Goal: Task Accomplishment & Management: Manage account settings

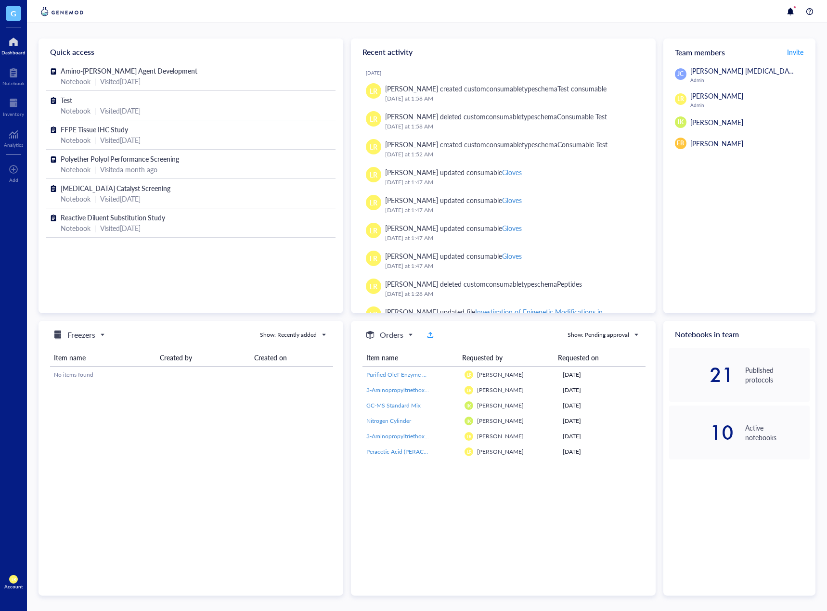
click at [27, 10] on div at bounding box center [427, 11] width 800 height 23
click at [11, 12] on span "G" at bounding box center [14, 13] width 6 height 12
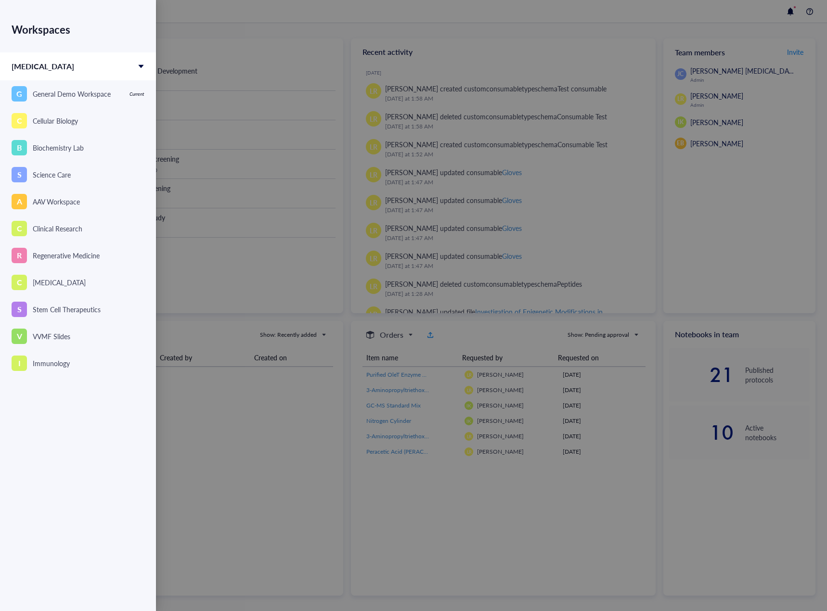
click at [615, 478] on div at bounding box center [413, 305] width 827 height 611
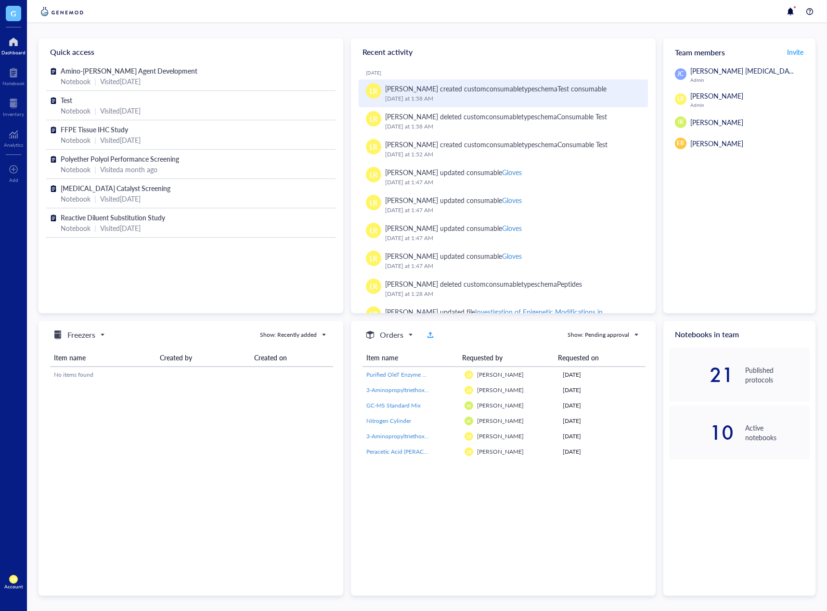
click at [550, 96] on div "[DATE] 1:58 AM" at bounding box center [512, 99] width 255 height 10
click at [557, 90] on div "Test consumable" at bounding box center [581, 89] width 49 height 10
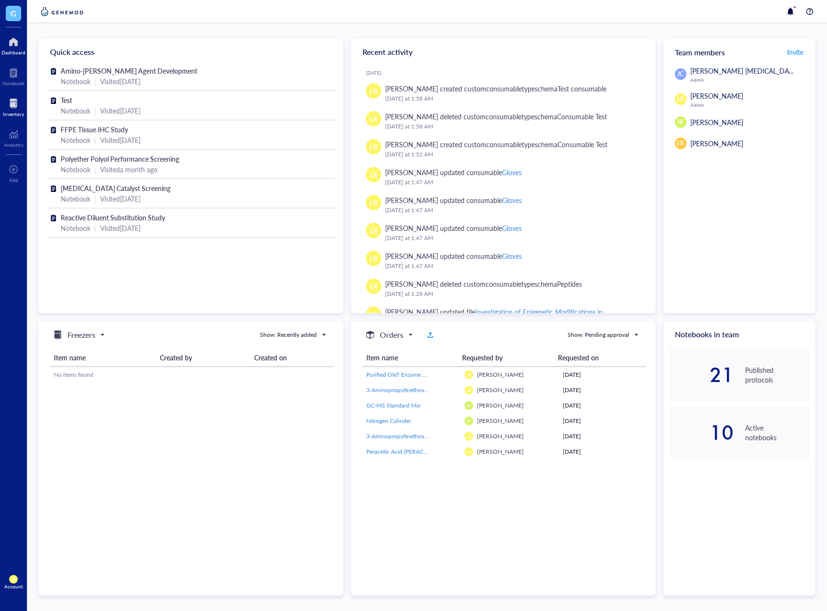
click at [13, 100] on div at bounding box center [13, 103] width 21 height 15
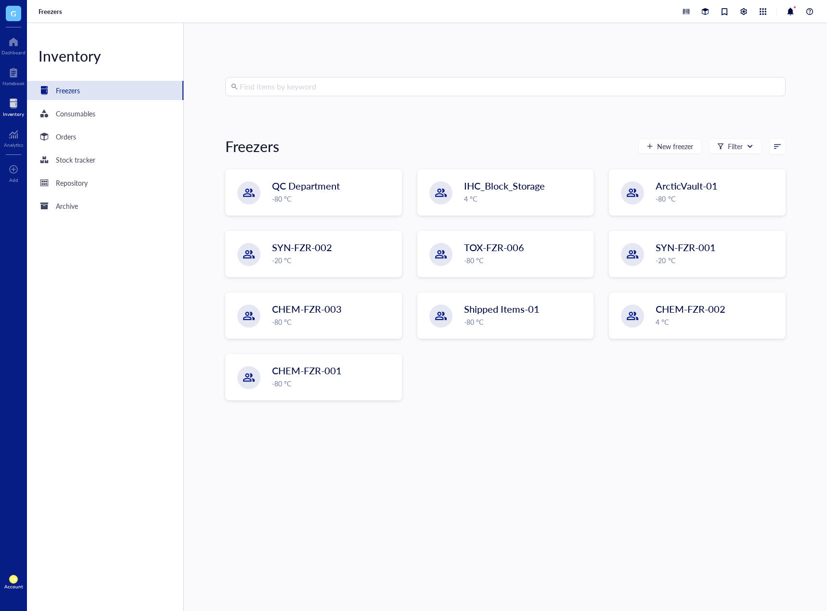
click at [116, 125] on div "Inventory Freezers Consumables Orders Stock tracker Repository Archive" at bounding box center [105, 317] width 157 height 588
click at [116, 113] on div "Consumables" at bounding box center [105, 113] width 156 height 19
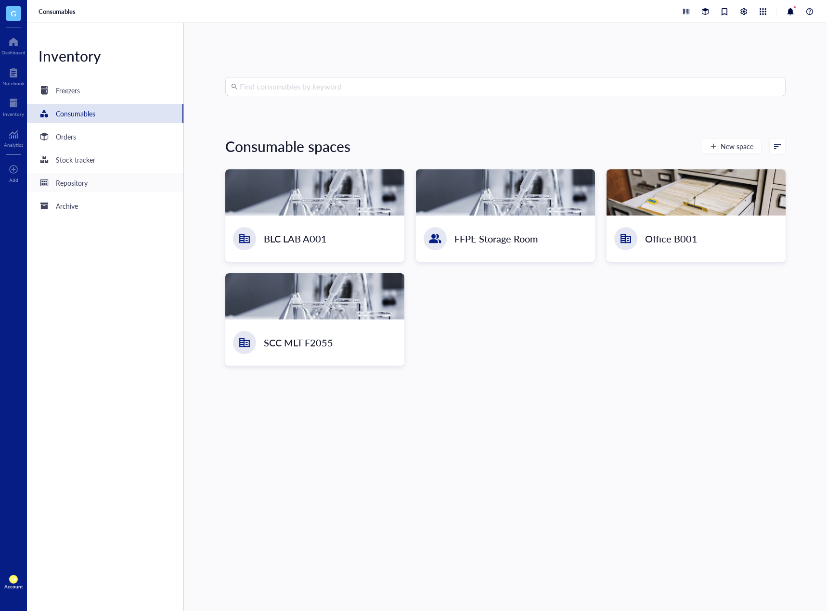
click at [102, 186] on div "Repository" at bounding box center [105, 182] width 156 height 19
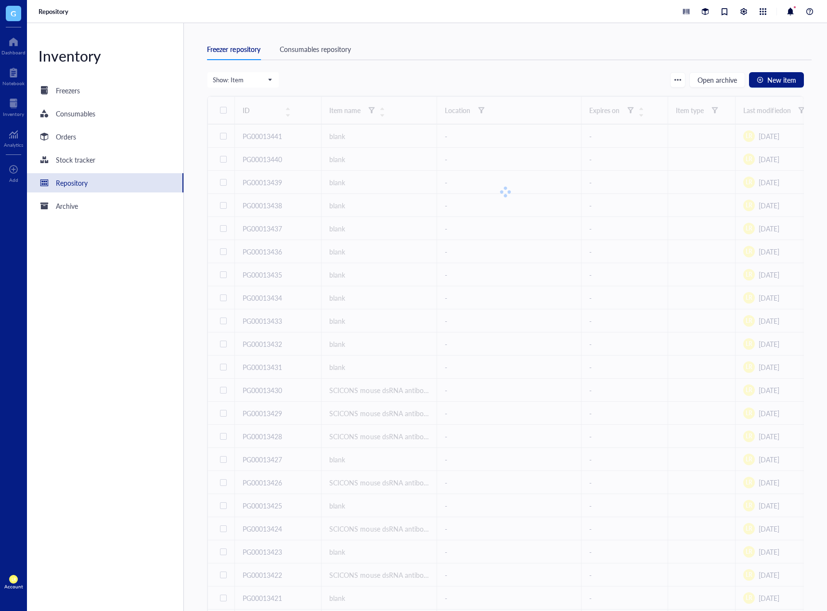
click at [324, 53] on div "Consumables repository" at bounding box center [315, 49] width 71 height 11
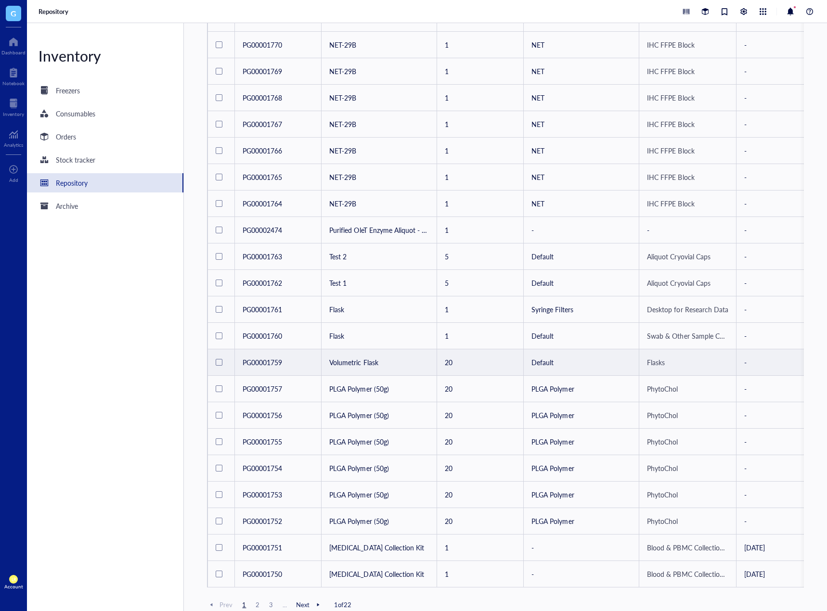
scroll to position [239, 0]
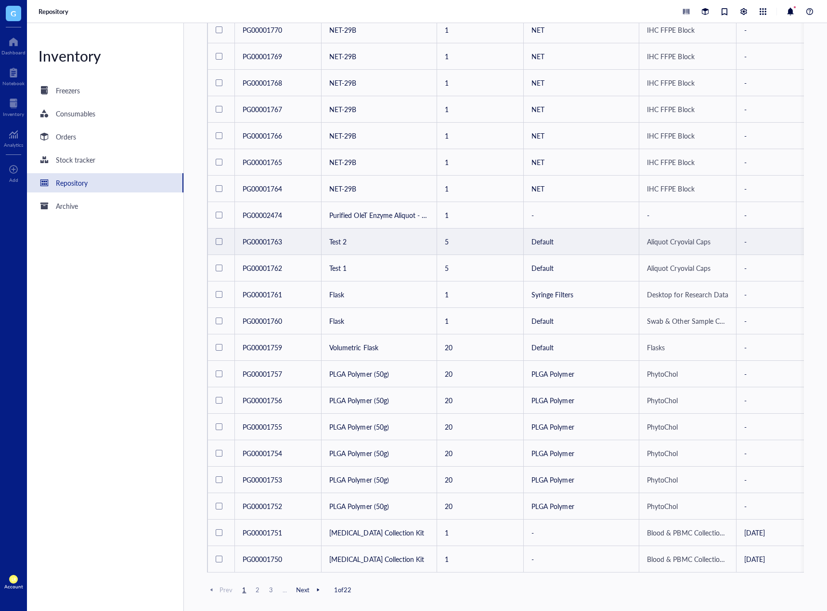
click at [218, 238] on div at bounding box center [219, 241] width 7 height 7
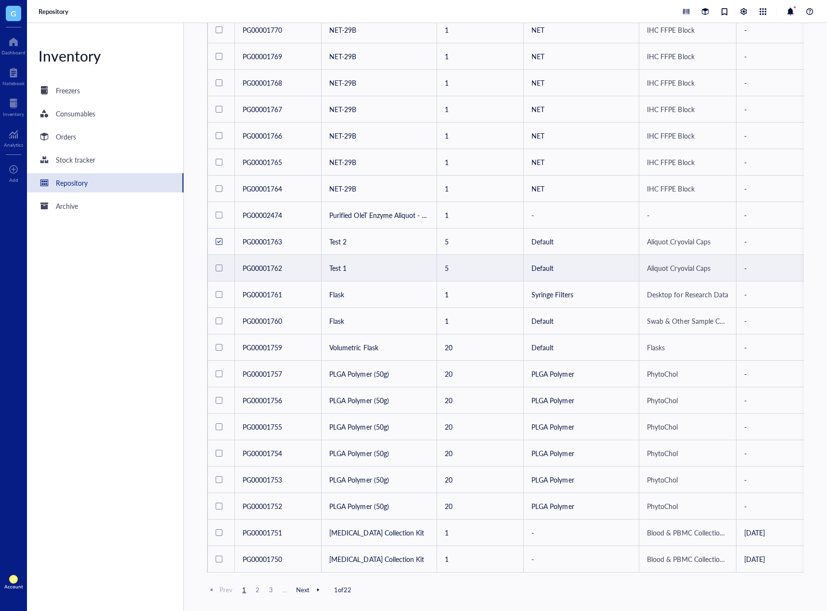
click at [217, 265] on div at bounding box center [219, 268] width 7 height 7
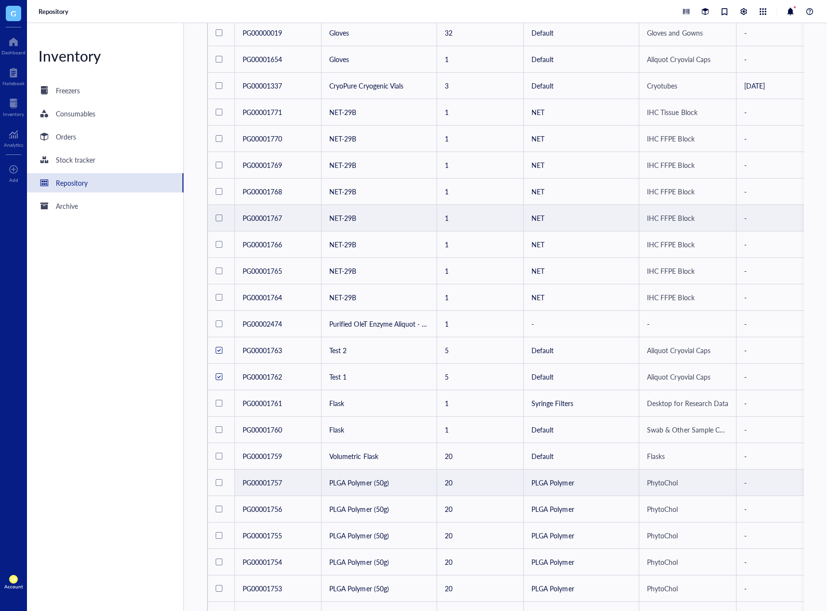
scroll to position [0, 0]
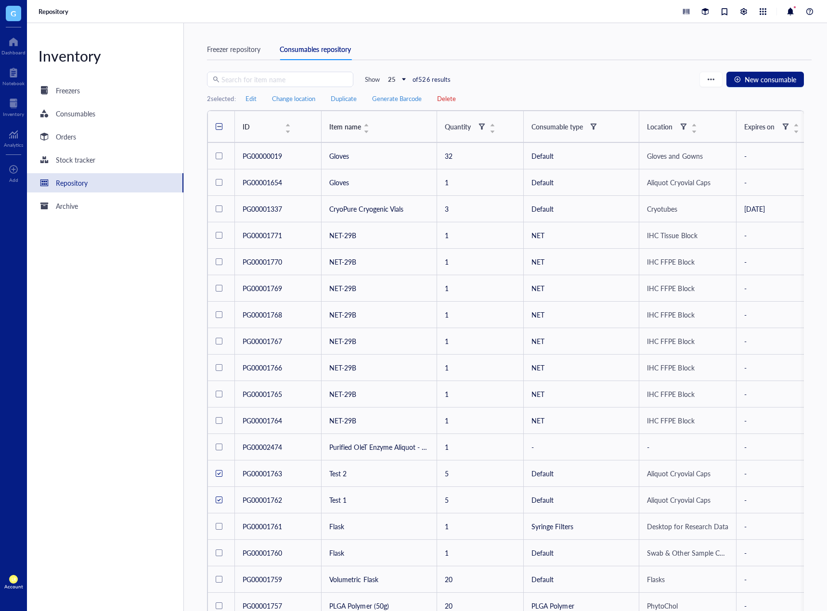
click at [452, 101] on span "Delete" at bounding box center [446, 98] width 19 height 9
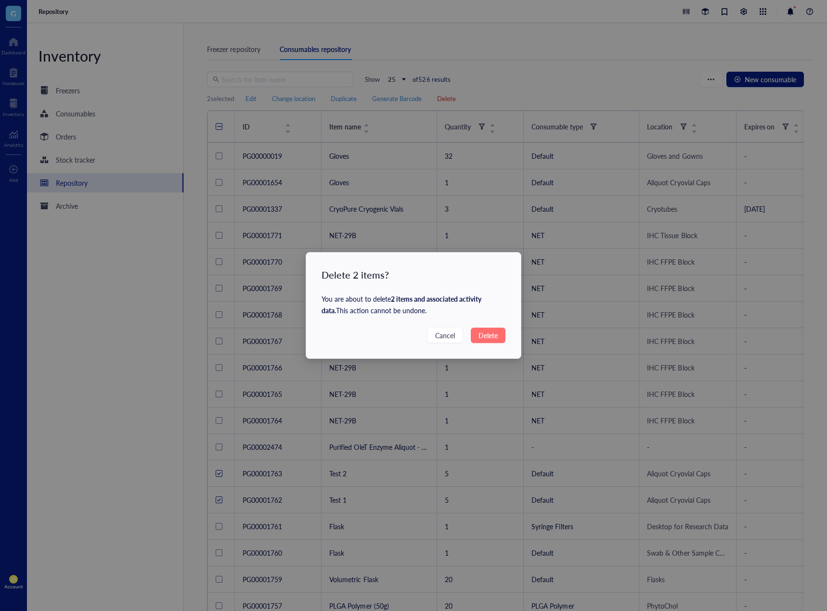
click at [486, 344] on div "Delete 2 items? You are about to delete 2 items and associated activity data . …" at bounding box center [413, 306] width 215 height 106
click at [495, 332] on span "Delete" at bounding box center [487, 335] width 19 height 11
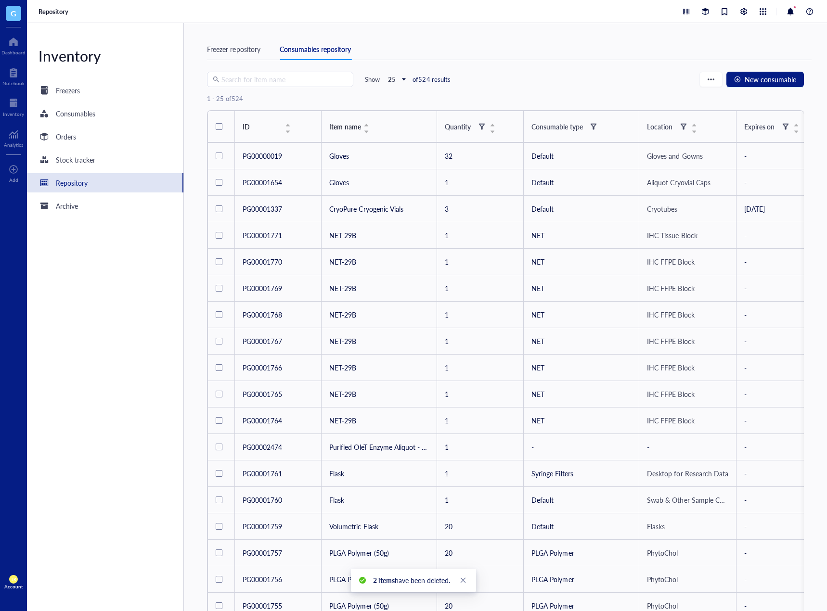
click at [229, 49] on div "Freezer repository" at bounding box center [233, 49] width 53 height 11
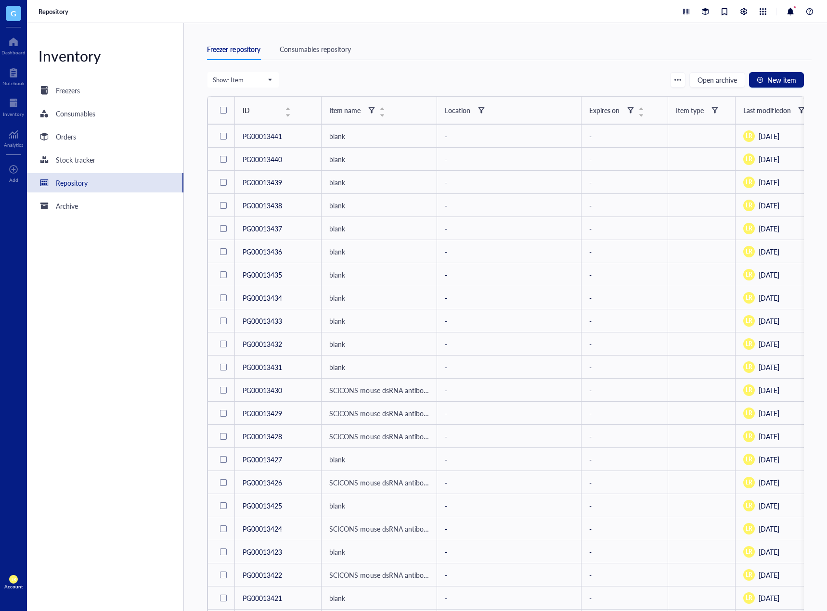
click at [8, 91] on div "G Dashboard Notebook Inventory Analytics To pick up a draggable item, press the…" at bounding box center [13, 305] width 27 height 611
click at [9, 82] on div "Notebook" at bounding box center [13, 83] width 22 height 6
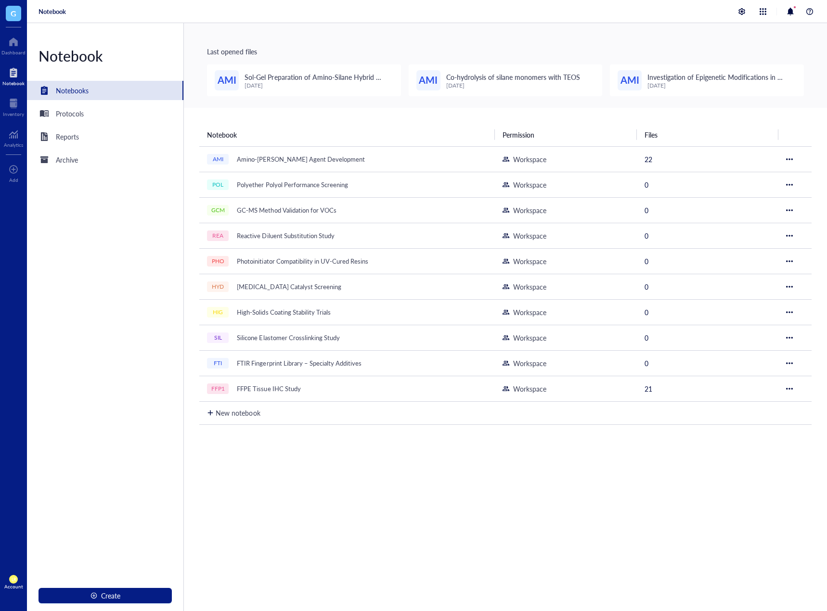
click at [719, 549] on div "Notebook Permission Files AMI Amino-Silane Coupling Agent Development Workspace…" at bounding box center [505, 402] width 643 height 588
click at [300, 160] on div "Amino-[PERSON_NAME] Agent Development" at bounding box center [300, 159] width 136 height 13
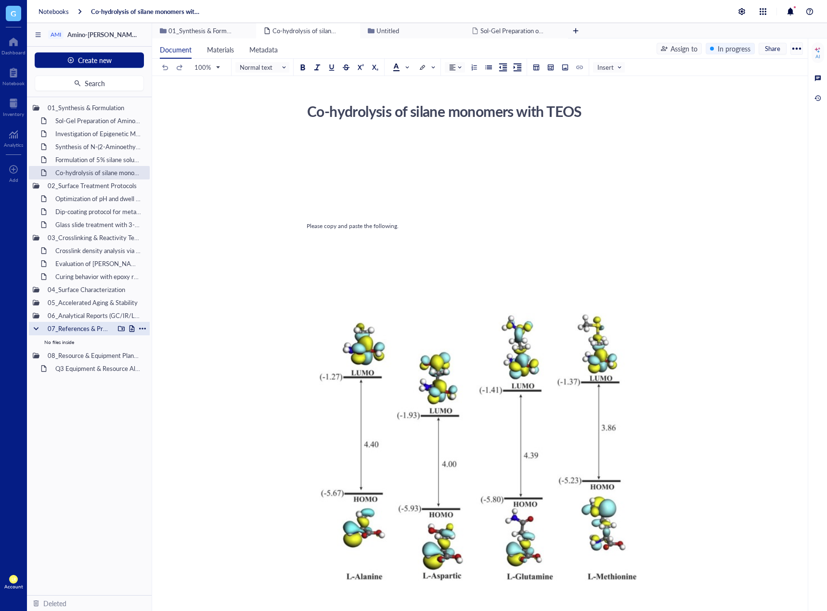
click at [36, 327] on div at bounding box center [36, 328] width 7 height 7
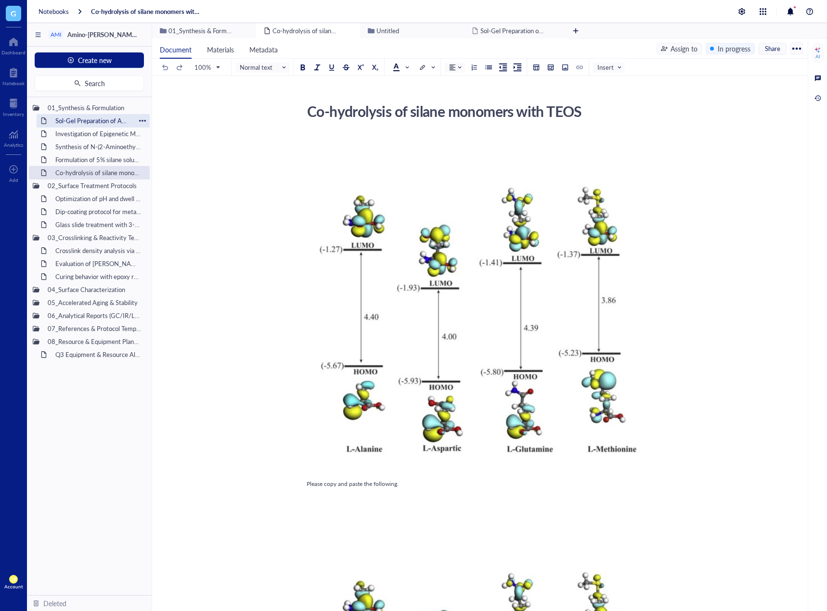
click at [126, 127] on div "Sol-Gel Preparation of Amino-Silane Hybrid Coating" at bounding box center [93, 120] width 84 height 13
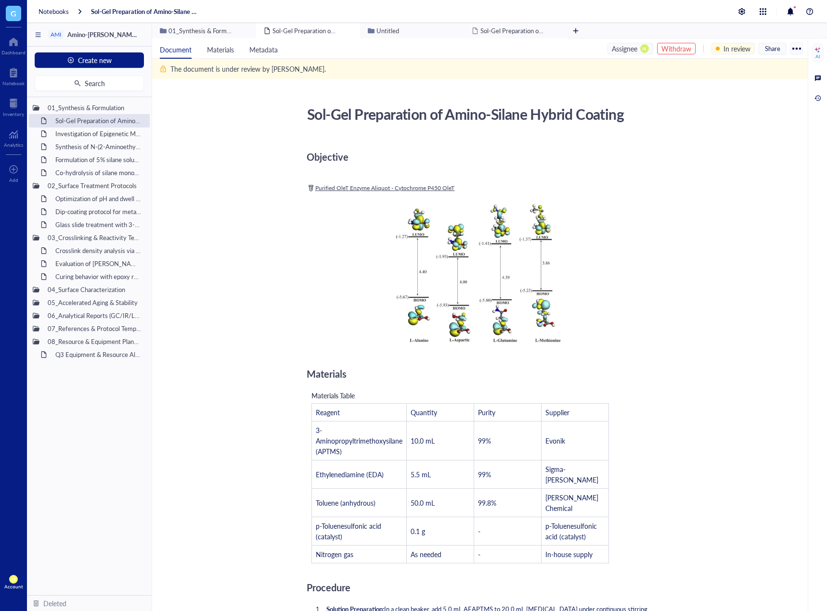
click at [671, 47] on div "Withdraw" at bounding box center [676, 48] width 30 height 11
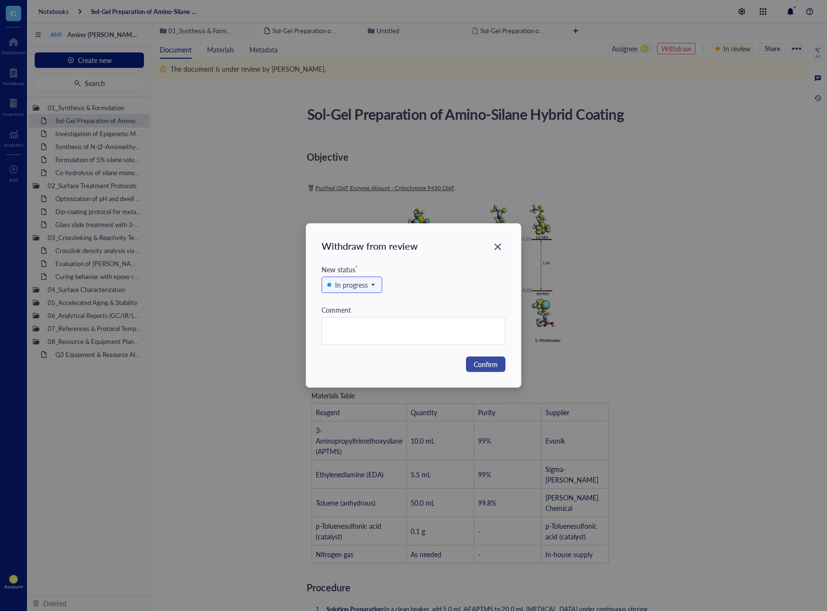
click at [476, 361] on span "Confirm" at bounding box center [486, 364] width 24 height 11
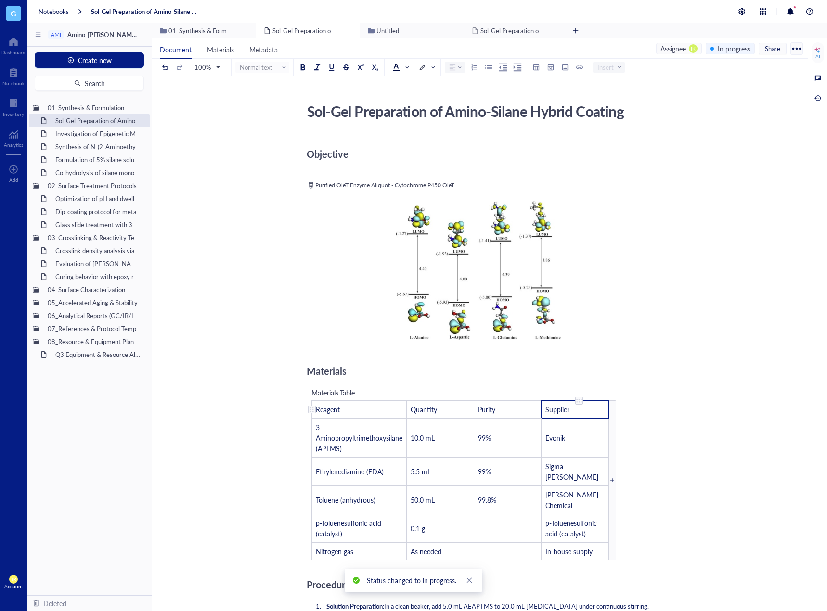
click at [566, 411] on span "Supplier" at bounding box center [557, 410] width 24 height 10
click at [573, 445] on td "Evonik" at bounding box center [575, 437] width 67 height 39
click at [562, 440] on span "Evonik" at bounding box center [555, 438] width 20 height 10
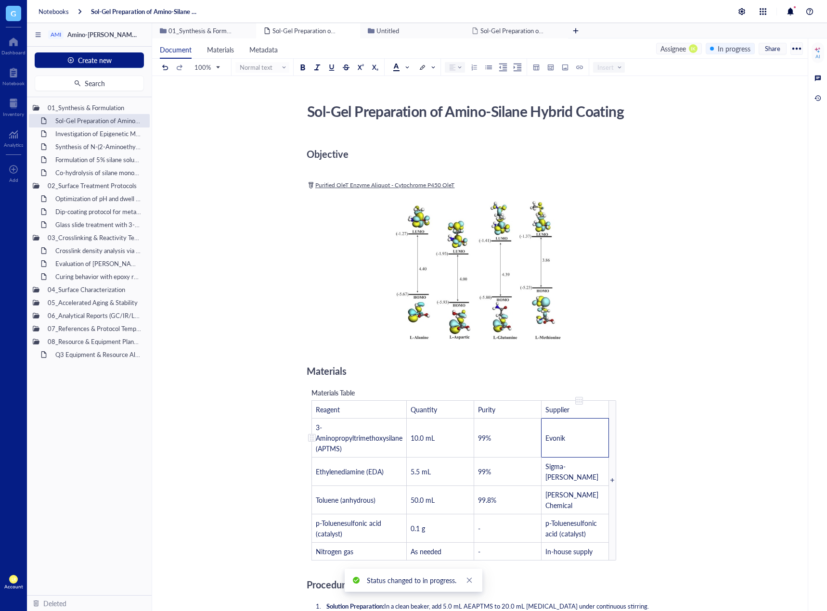
click at [562, 440] on span "Evonik" at bounding box center [555, 438] width 20 height 10
click at [710, 394] on div "Sol-Gel Preparation of Amino-Silane Hybrid Coating Sol-Gel Preparation of Amino…" at bounding box center [478, 618] width 652 height 1039
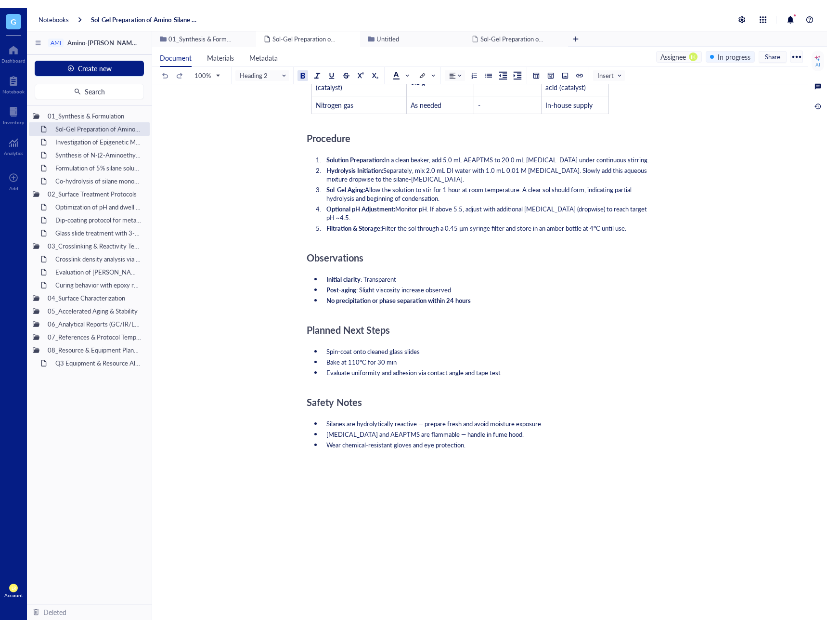
scroll to position [489, 0]
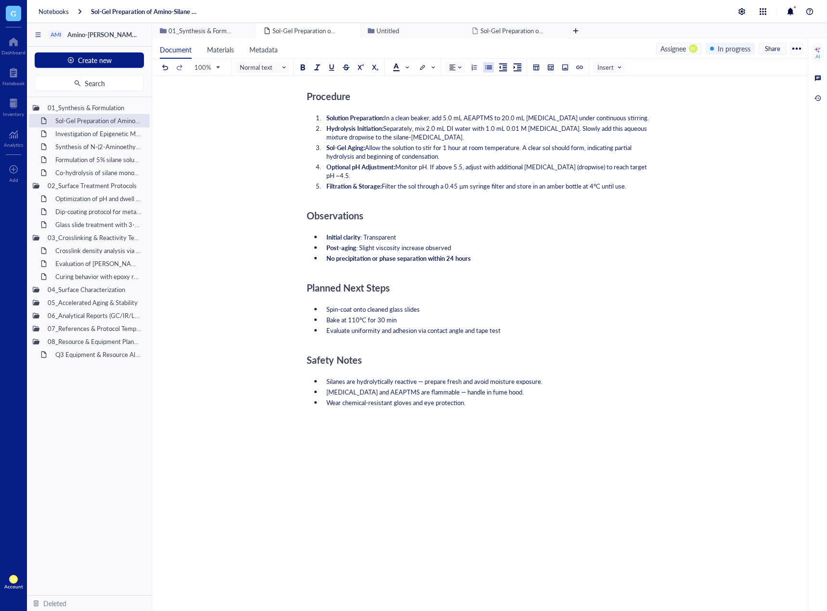
click at [491, 389] on div "Objective ﻿ ﻿ Purified OleT Enzyme Aliquot - Cytochrome P450 OleT ﻿ ﻿ Add Capti…" at bounding box center [478, 148] width 343 height 1004
click at [536, 65] on div at bounding box center [536, 67] width 7 height 7
click at [557, 95] on td at bounding box center [556, 93] width 6 height 6
click at [475, 594] on div "Objective ﻿ ﻿ Purified OleT Enzyme Aliquot - Cytochrome P450 OleT ﻿ ﻿ Add Capti…" at bounding box center [478, 198] width 343 height 1105
click at [336, 456] on td "﻿" at bounding box center [345, 465] width 67 height 18
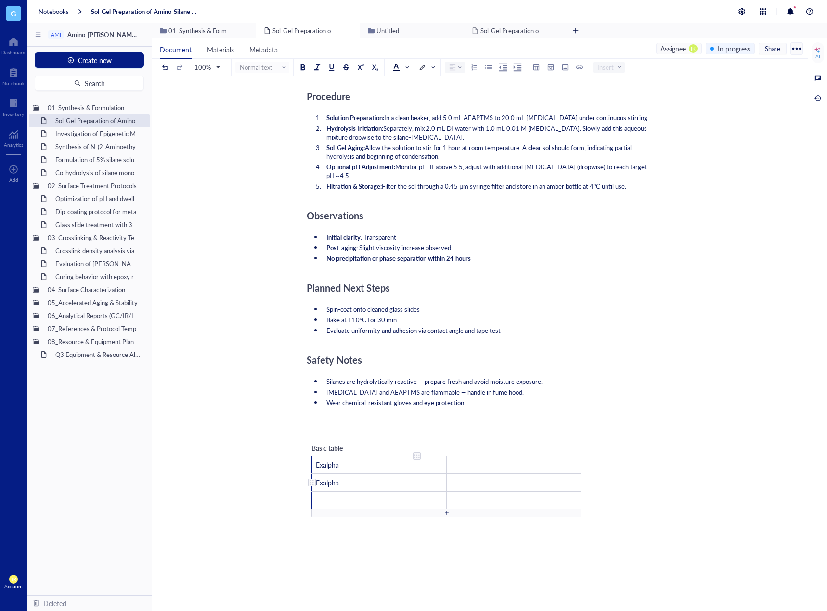
click at [406, 474] on td "﻿" at bounding box center [412, 483] width 67 height 18
click at [407, 456] on td "﻿" at bounding box center [412, 465] width 67 height 18
click at [417, 456] on td "﻿" at bounding box center [412, 465] width 67 height 18
drag, startPoint x: 420, startPoint y: 490, endPoint x: 420, endPoint y: 506, distance: 16.4
click at [421, 509] on td "﻿" at bounding box center [412, 518] width 67 height 18
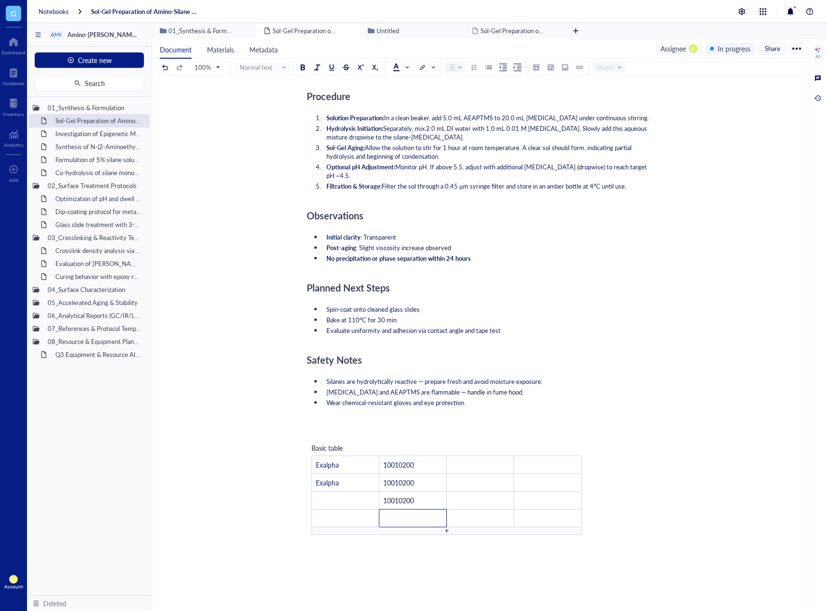
click at [394, 555] on div at bounding box center [478, 572] width 343 height 35
click at [410, 456] on td "﻿" at bounding box center [412, 465] width 67 height 18
click at [413, 491] on td "﻿" at bounding box center [412, 500] width 67 height 18
click at [460, 537] on div at bounding box center [478, 554] width 343 height 35
click at [544, 456] on td "﻿" at bounding box center [547, 465] width 67 height 18
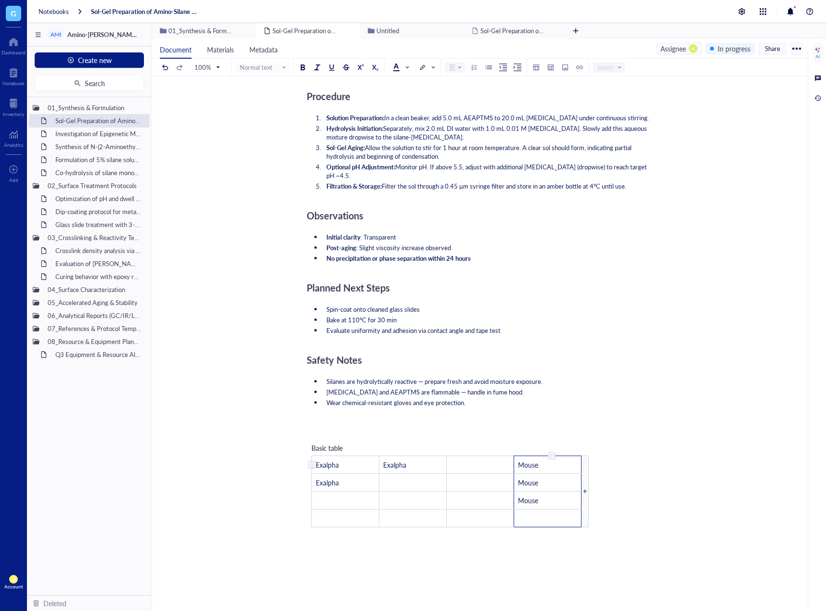
click at [631, 460] on div "Objective ﻿ ﻿ Purified OleT Enzyme Aliquot - Cytochrome P450 OleT ﻿ ﻿ Add Capti…" at bounding box center [478, 207] width 343 height 1123
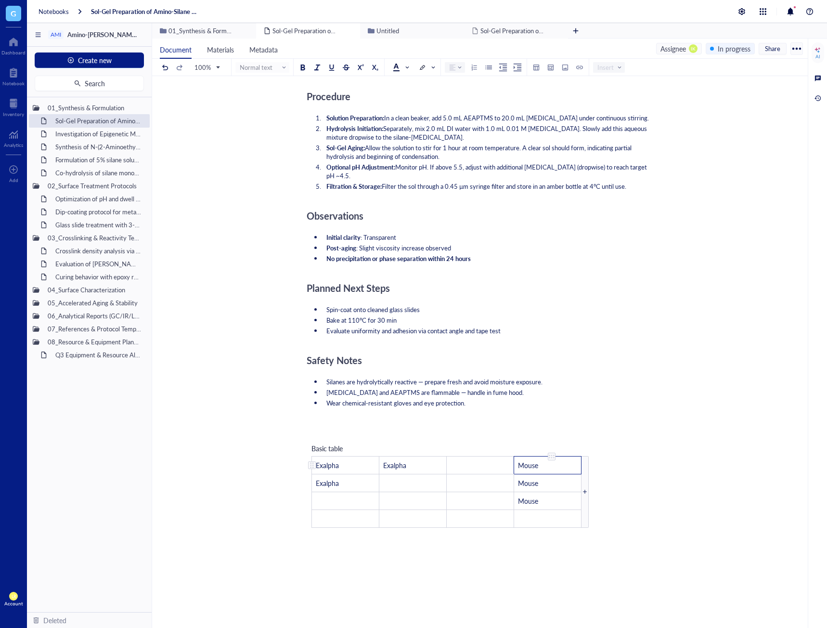
click at [565, 456] on td "Mouse" at bounding box center [547, 465] width 67 height 18
click at [559, 509] on td "﻿" at bounding box center [547, 518] width 67 height 18
click at [488, 456] on td "﻿" at bounding box center [480, 465] width 67 height 18
click at [463, 456] on td "﻿" at bounding box center [480, 465] width 67 height 18
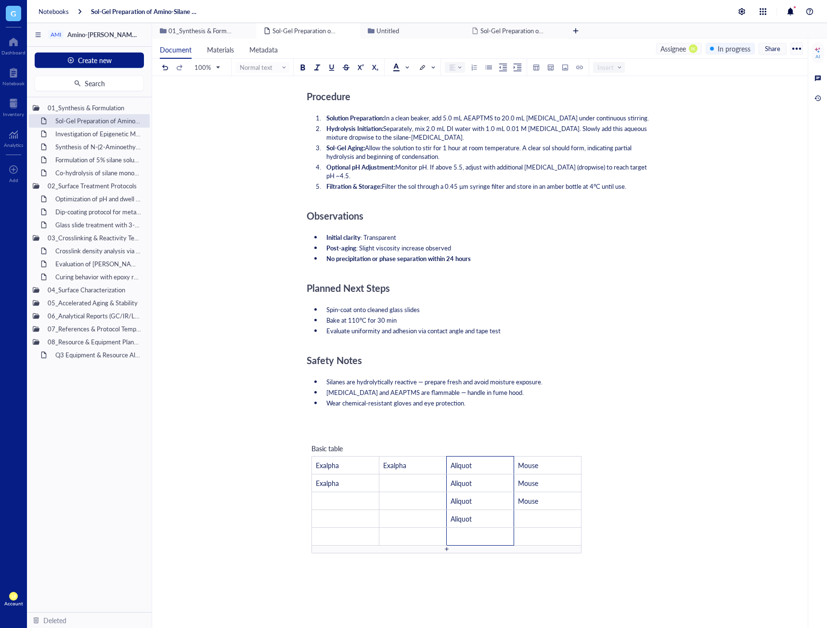
click at [687, 487] on div "Sol-Gel Preparation of Amino-Silane Hybrid Coating Sol-Gel Preparation of Amino…" at bounding box center [478, 203] width 652 height 1184
drag, startPoint x: 358, startPoint y: 445, endPoint x: 544, endPoint y: 519, distance: 201.1
click at [544, 519] on tbody "Exalpha Exalpha Aliquot Mouse Exalpha ﻿ Aliquot Mouse ﻿ ﻿ Aliquot Mouse ﻿ ﻿ Ali…" at bounding box center [447, 500] width 270 height 89
click at [310, 533] on div at bounding box center [312, 536] width 7 height 7
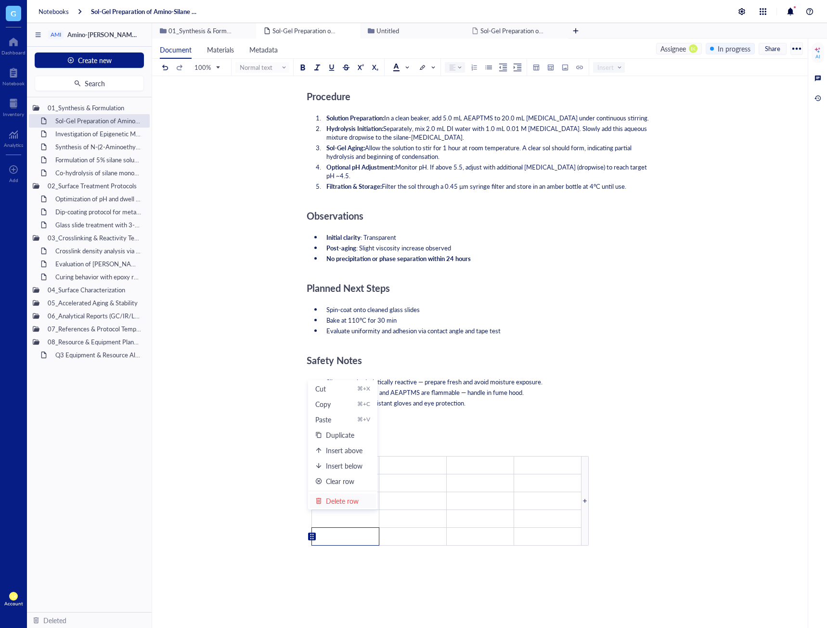
click at [323, 501] on div "Delete row" at bounding box center [342, 500] width 55 height 11
click at [311, 515] on div at bounding box center [312, 518] width 7 height 7
click at [326, 489] on li "Delete row" at bounding box center [342, 482] width 67 height 15
click at [443, 575] on div "﻿" at bounding box center [478, 579] width 343 height 9
click at [422, 427] on div "﻿" at bounding box center [478, 431] width 343 height 9
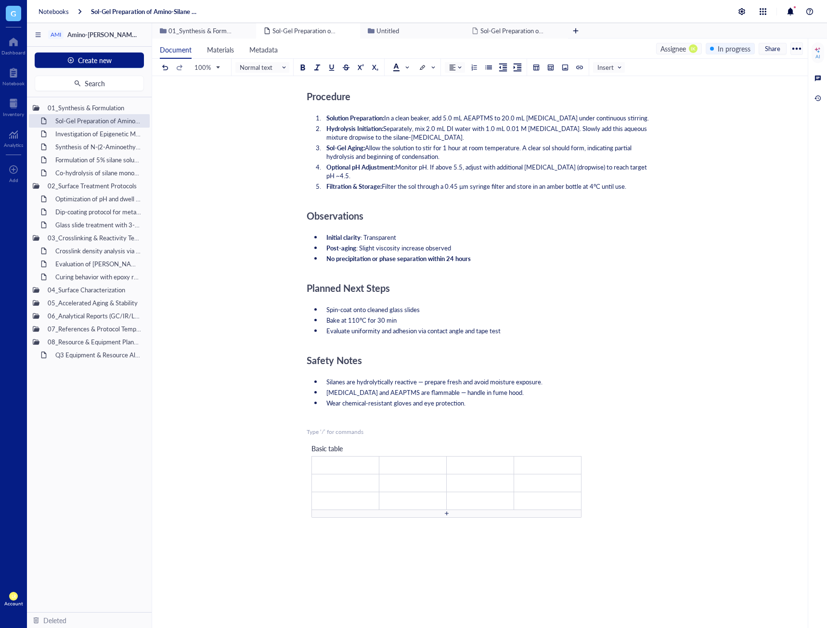
drag, startPoint x: 766, startPoint y: 466, endPoint x: 747, endPoint y: 464, distance: 19.9
click at [766, 466] on div "Sol-Gel Preparation of Amino-Silane Hybrid Coating Sol-Gel Preparation of Amino…" at bounding box center [478, 185] width 652 height 1149
click at [415, 456] on td "﻿" at bounding box center [412, 465] width 67 height 18
click at [542, 456] on td "﻿" at bounding box center [547, 465] width 67 height 18
click at [465, 456] on td "﻿" at bounding box center [480, 465] width 67 height 18
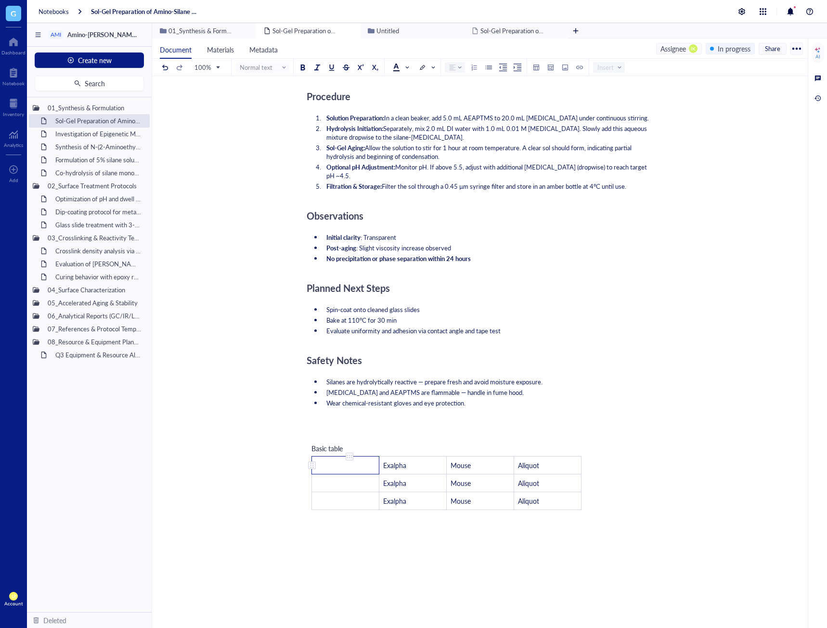
click at [336, 456] on td "﻿" at bounding box center [345, 465] width 67 height 18
click at [399, 542] on div "Objective ﻿ ﻿ Purified OleT Enzyme Aliquot - Cytochrome P450 OleT ﻿ ﻿ Add Capti…" at bounding box center [478, 198] width 343 height 1105
click at [351, 456] on td "Mouse" at bounding box center [345, 465] width 67 height 18
drag, startPoint x: 351, startPoint y: 445, endPoint x: 359, endPoint y: 466, distance: 22.7
click at [361, 467] on tbody "Mouse Exalpha Mouse Aliquot Mouse Exalpha Mouse Aliquot Mouse Exalpha Mouse Ali…" at bounding box center [447, 482] width 270 height 53
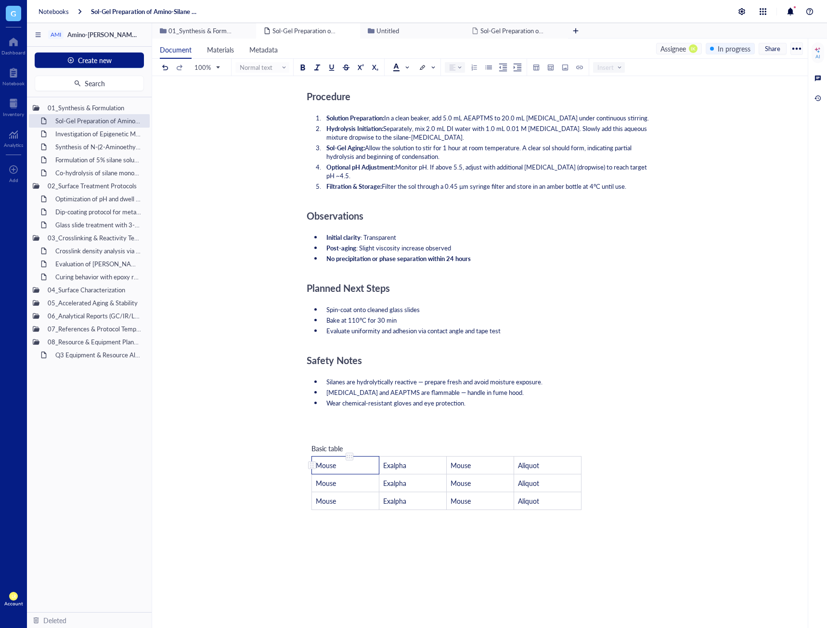
click at [353, 456] on td "Mouse" at bounding box center [345, 465] width 67 height 18
drag, startPoint x: 361, startPoint y: 442, endPoint x: 361, endPoint y: 473, distance: 31.3
click at [361, 473] on tbody "Mouse Exalpha Mouse Aliquot Mouse Exalpha Mouse Aliquot Mouse Exalpha Mouse Ali…" at bounding box center [447, 482] width 270 height 53
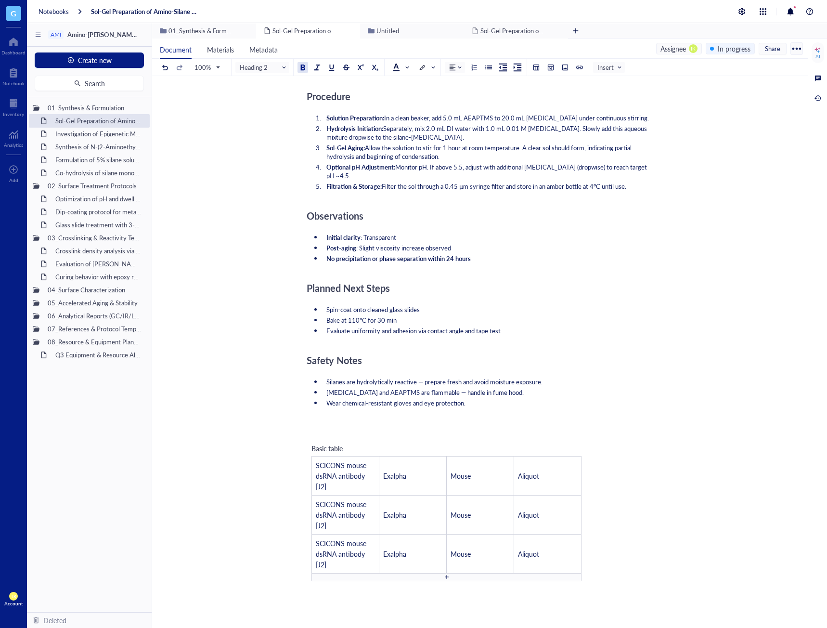
click at [611, 305] on li "Spin-coat onto cleaned glass slides" at bounding box center [486, 309] width 327 height 9
click at [446, 576] on div "Objective ﻿ ﻿ Purified OleT Enzyme Aliquot - Cytochrome P450 OleT ﻿ ﻿ Add Capti…" at bounding box center [478, 234] width 343 height 1176
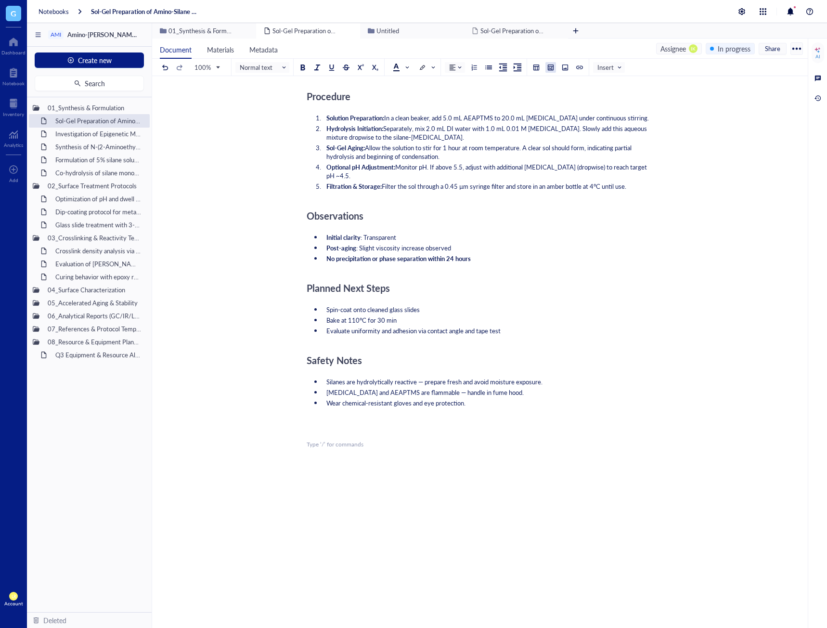
click at [552, 68] on div at bounding box center [550, 67] width 7 height 7
click at [571, 99] on td at bounding box center [570, 100] width 6 height 6
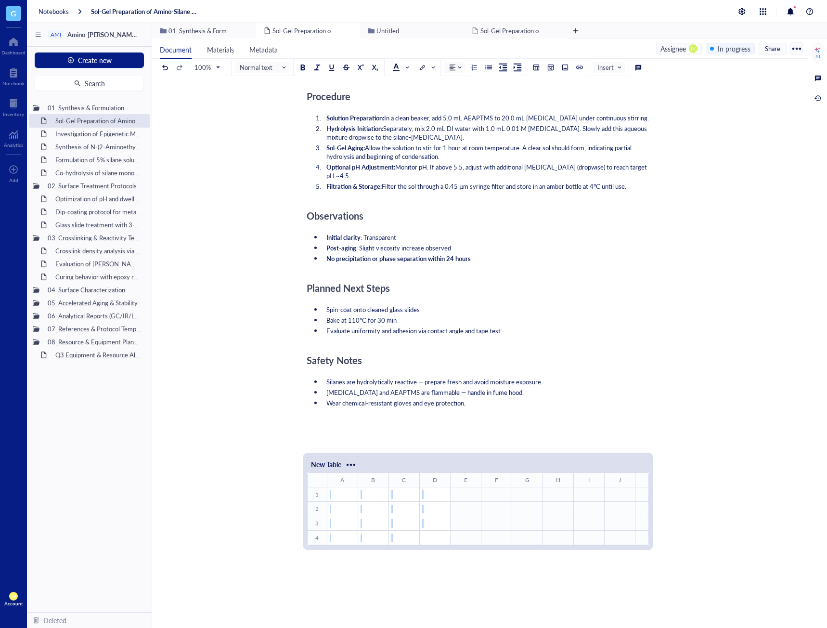
click at [352, 490] on div "﻿" at bounding box center [342, 494] width 29 height 9
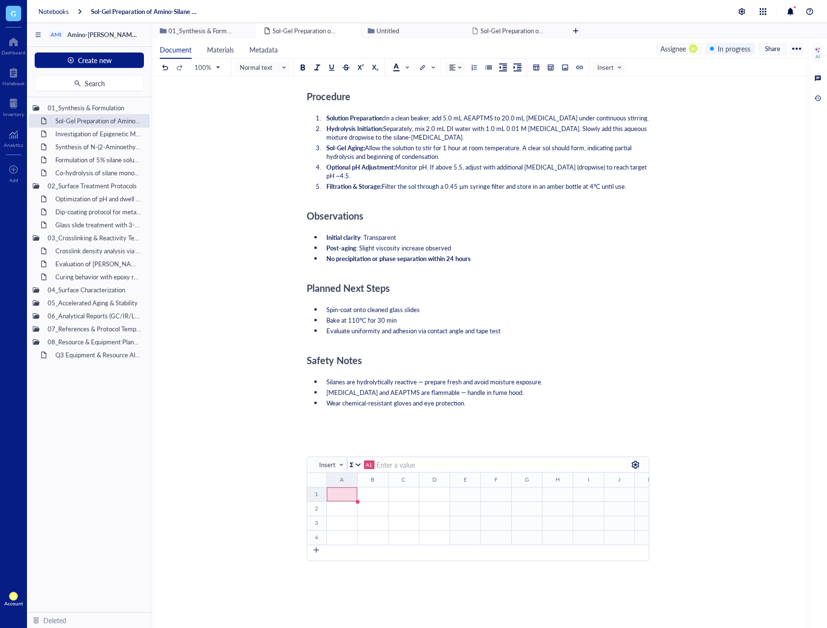
click at [338, 490] on div "﻿" at bounding box center [341, 494] width 29 height 9
click at [344, 504] on div "﻿" at bounding box center [341, 508] width 29 height 9
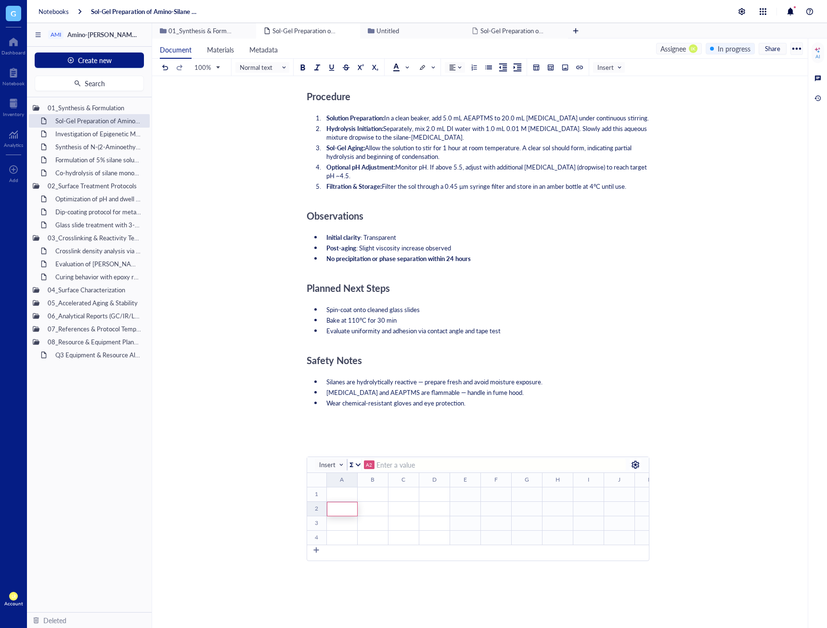
click at [345, 516] on td "﻿" at bounding box center [341, 523] width 31 height 14
click at [350, 533] on div "﻿" at bounding box center [341, 537] width 29 height 9
click at [378, 516] on td "﻿" at bounding box center [372, 523] width 31 height 14
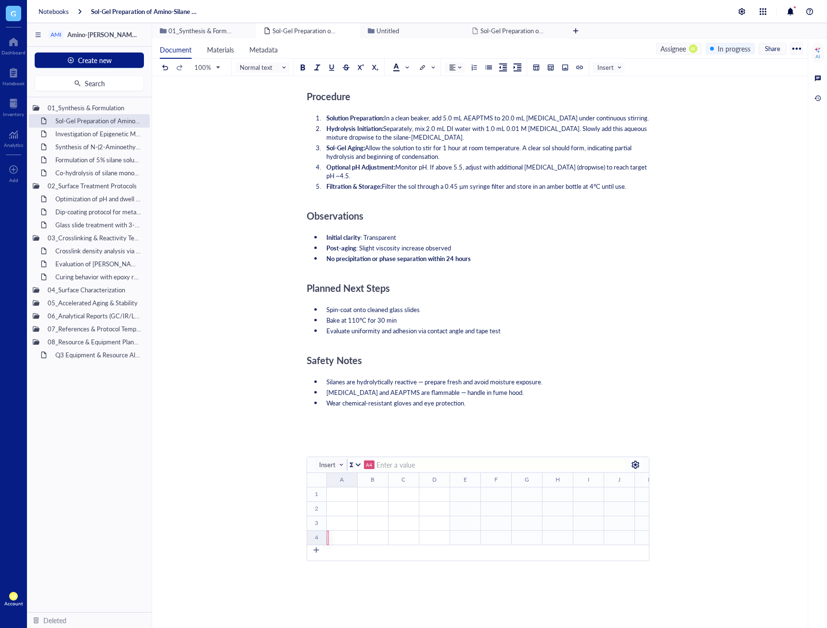
click at [378, 516] on td "﻿" at bounding box center [372, 523] width 31 height 14
click at [385, 490] on div "﻿" at bounding box center [372, 494] width 29 height 9
click at [437, 602] on div "Objective ﻿ ﻿ Purified OleT Enzyme Aliquot - Cytochrome P450 OleT ﻿ ﻿ Add Capti…" at bounding box center [478, 219] width 343 height 1146
click at [432, 545] on div "New Table ﻿ To pick up a draggable item, press the space bar. While dragging, u…" at bounding box center [478, 509] width 343 height 117
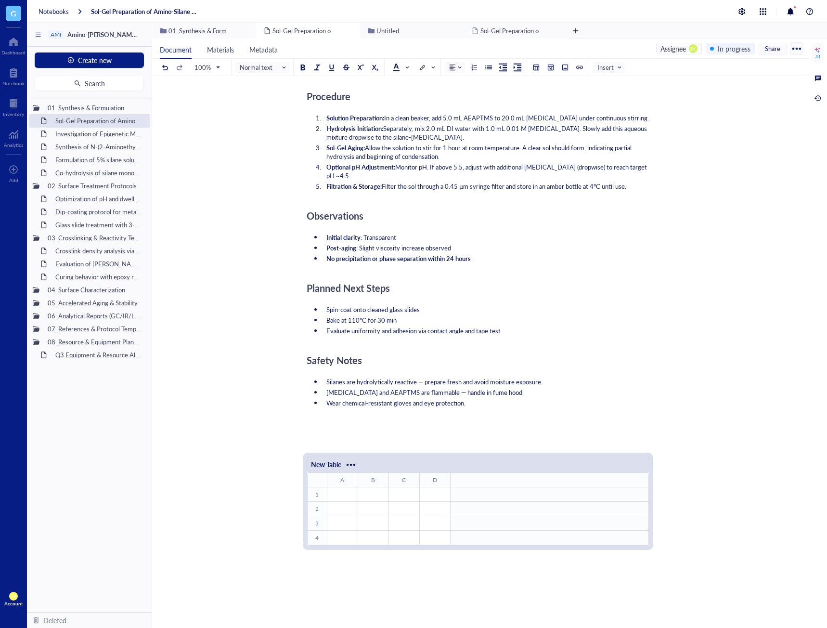
click at [426, 570] on div at bounding box center [478, 587] width 343 height 35
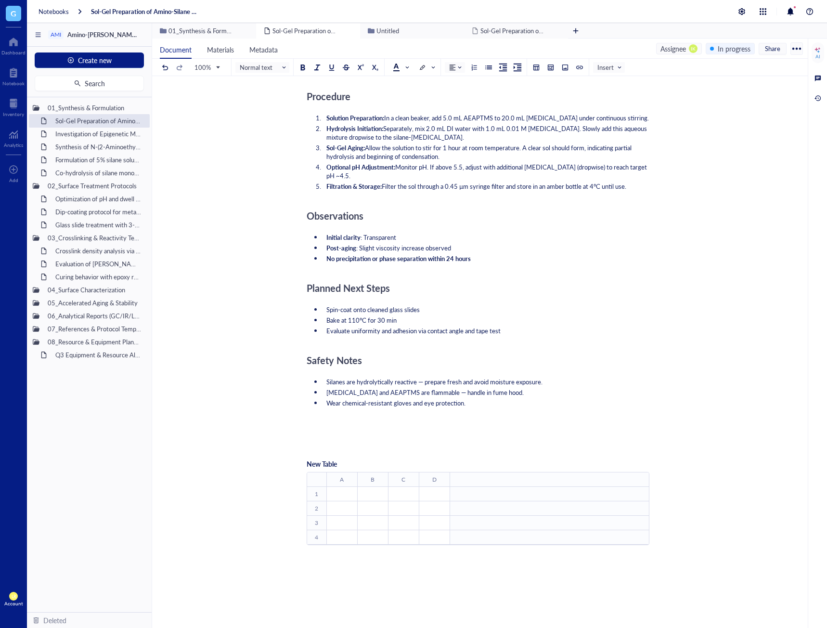
click at [388, 427] on div "﻿" at bounding box center [478, 431] width 343 height 9
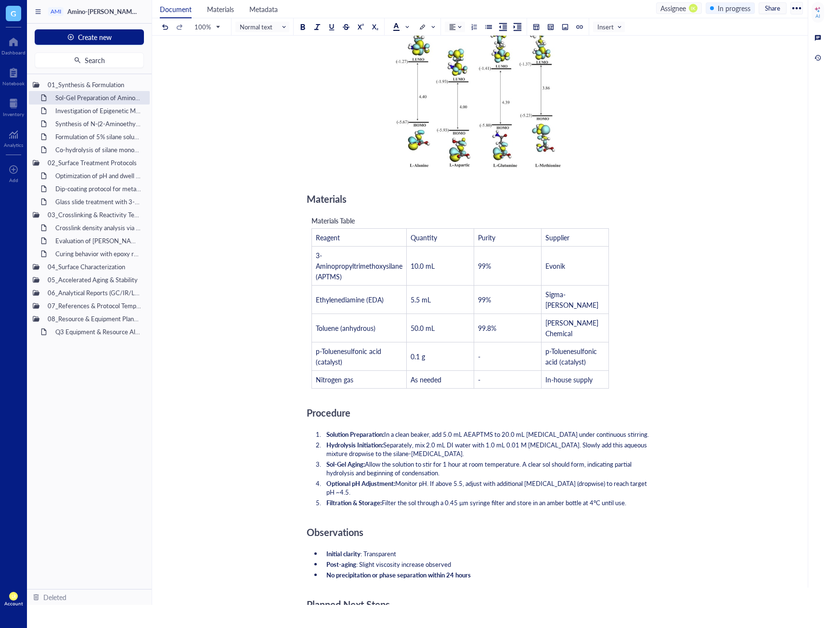
scroll to position [124, 0]
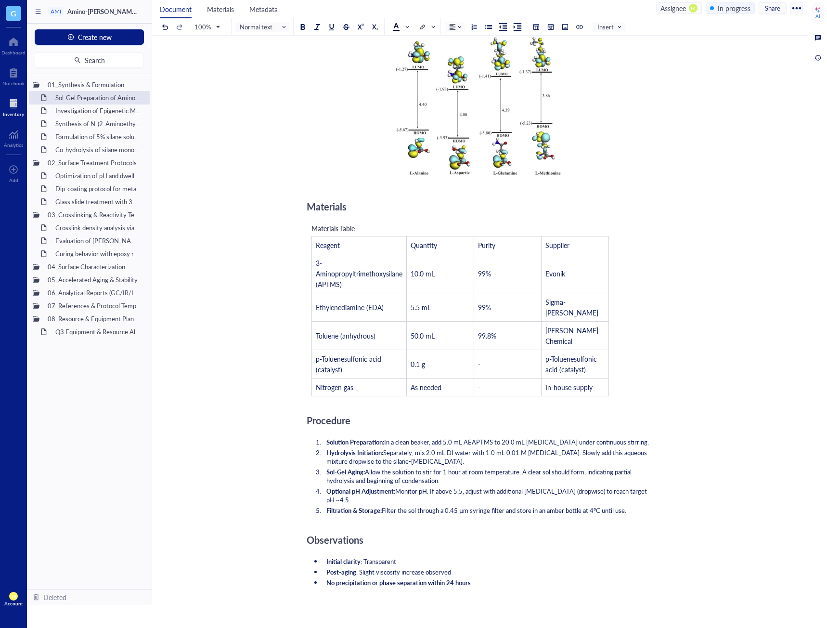
click at [7, 101] on div at bounding box center [13, 103] width 21 height 15
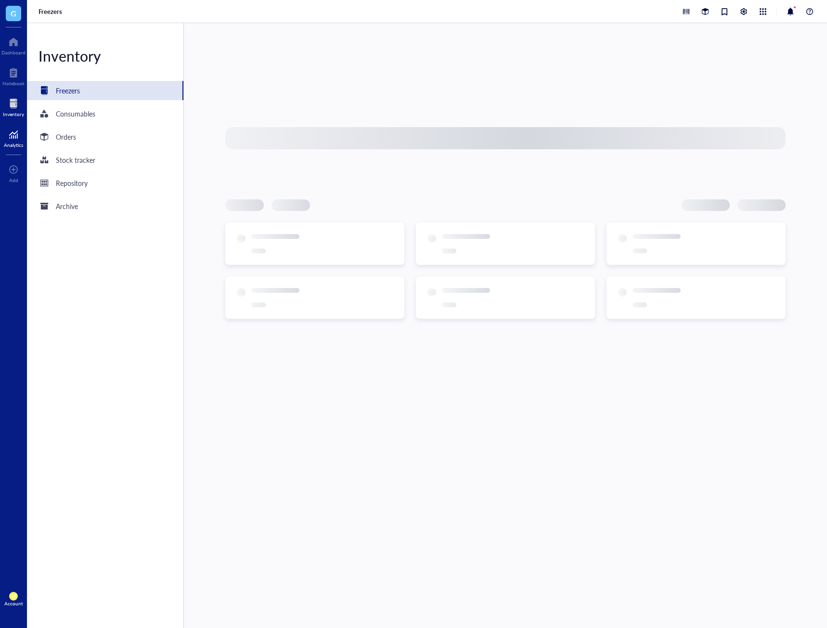
click at [22, 149] on div "Analytics" at bounding box center [13, 137] width 27 height 27
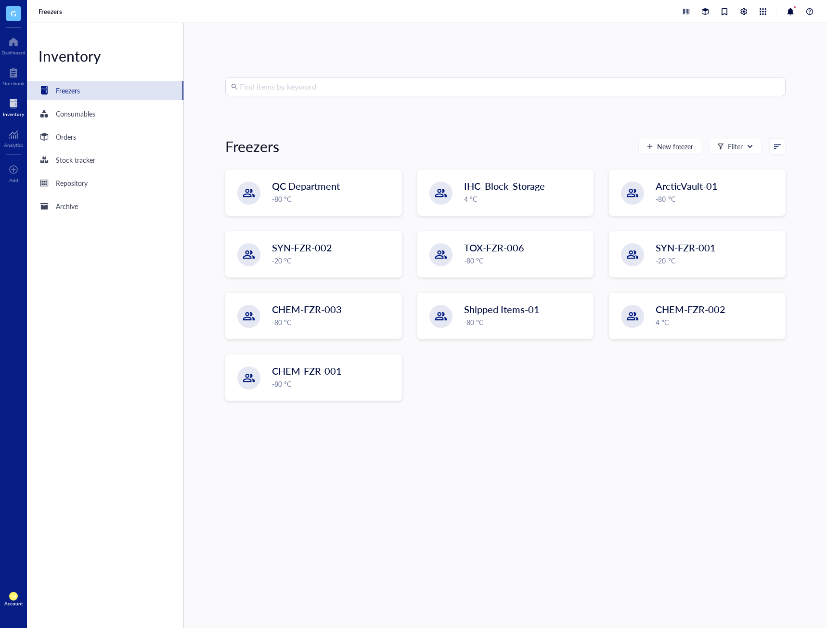
click at [13, 112] on div "Inventory" at bounding box center [13, 114] width 21 height 6
click at [73, 179] on div "Repository" at bounding box center [72, 183] width 32 height 11
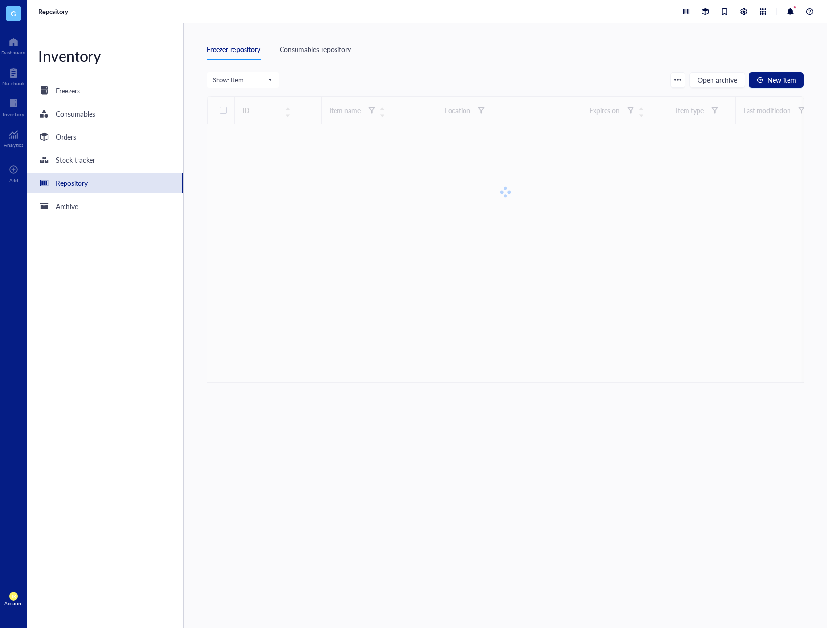
click at [323, 48] on div "Consumables repository" at bounding box center [315, 49] width 71 height 11
click at [713, 78] on div "button" at bounding box center [711, 79] width 7 height 7
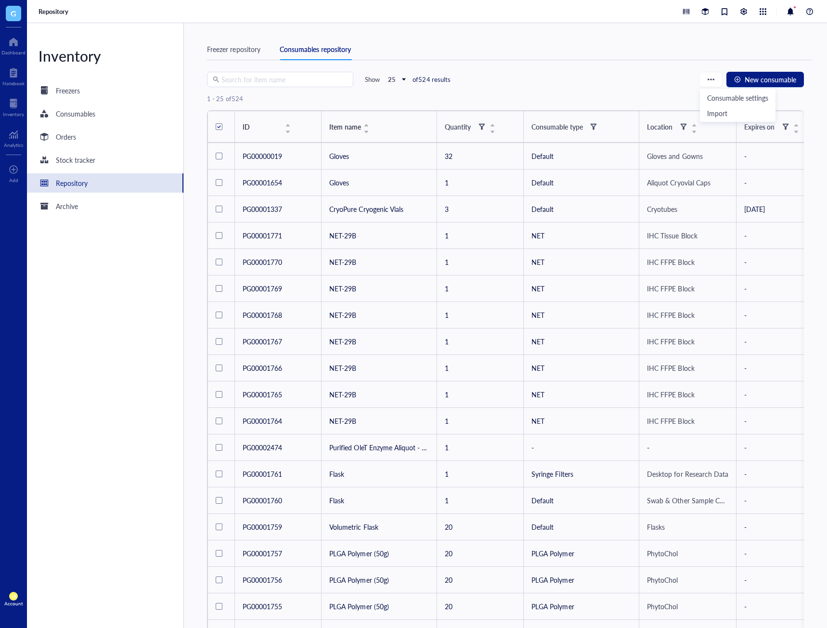
click at [681, 57] on div "Freezer repository Consumables repository" at bounding box center [509, 50] width 605 height 22
click at [741, 80] on div "button" at bounding box center [737, 79] width 7 height 7
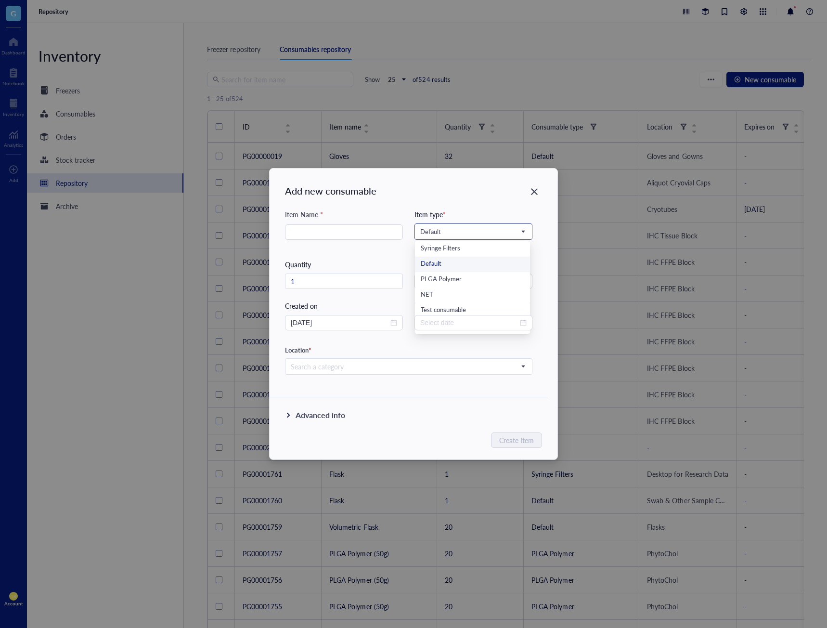
click at [478, 238] on input "search" at bounding box center [469, 231] width 98 height 14
click at [422, 330] on div at bounding box center [473, 322] width 118 height 15
click at [452, 218] on div "Item type *" at bounding box center [473, 214] width 118 height 11
click at [449, 230] on span "Default" at bounding box center [472, 231] width 104 height 9
click at [444, 333] on div "Custom type" at bounding box center [472, 325] width 115 height 15
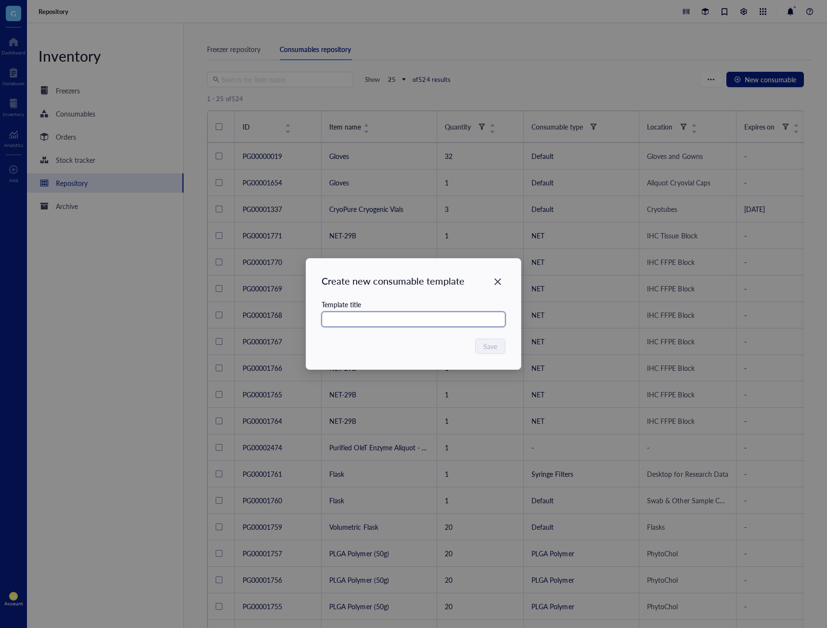
click at [448, 319] on input "text" at bounding box center [414, 318] width 184 height 15
type input "Test TEST"
click at [480, 340] on button "Save" at bounding box center [490, 345] width 29 height 15
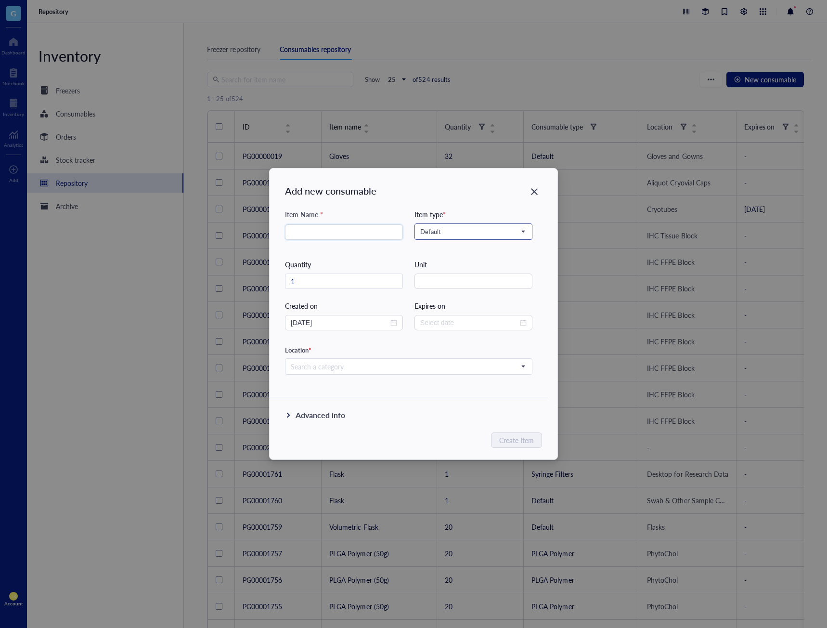
click at [508, 232] on span "Default" at bounding box center [472, 231] width 104 height 9
click at [540, 197] on div "Close" at bounding box center [534, 191] width 15 height 15
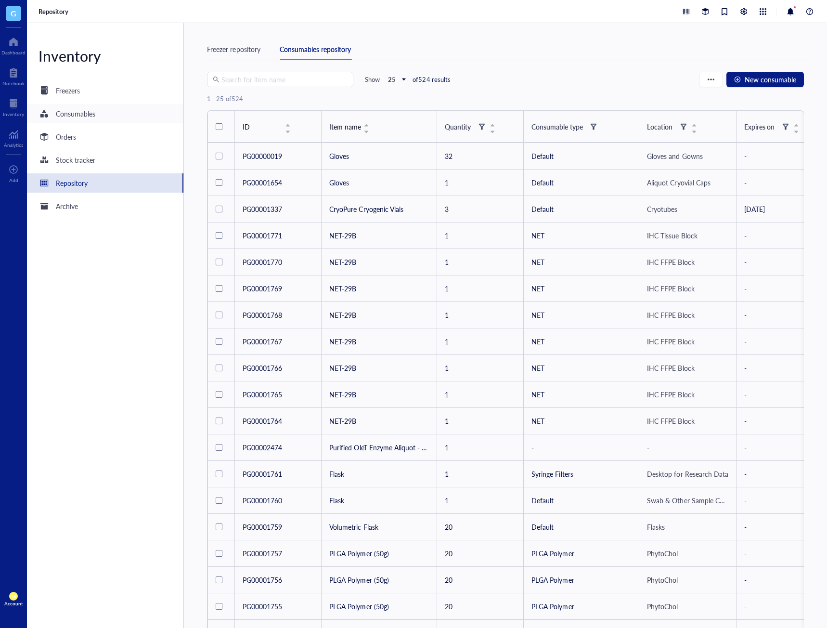
drag, startPoint x: 66, startPoint y: 119, endPoint x: 116, endPoint y: 120, distance: 49.1
click at [66, 119] on div "Consumables" at bounding box center [67, 114] width 57 height 12
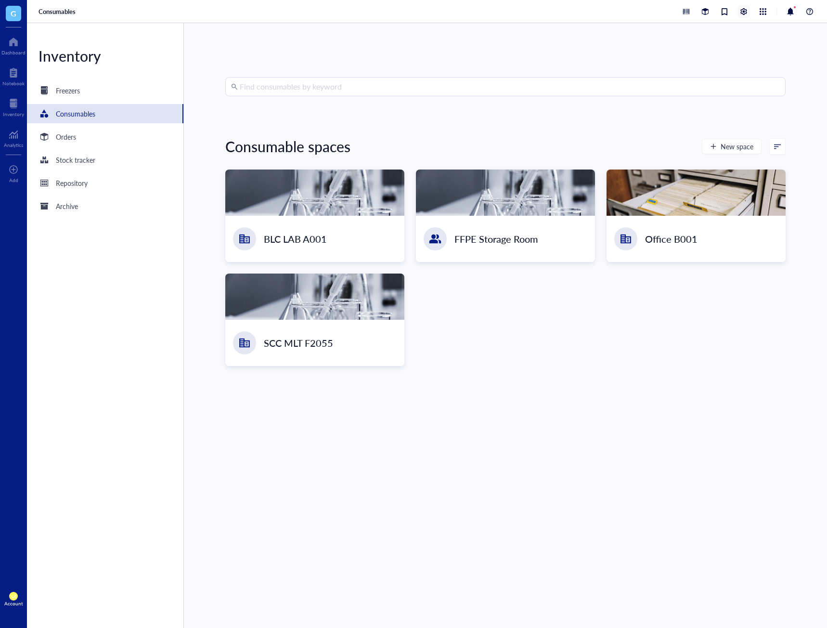
click at [738, 14] on div at bounding box center [743, 11] width 11 height 11
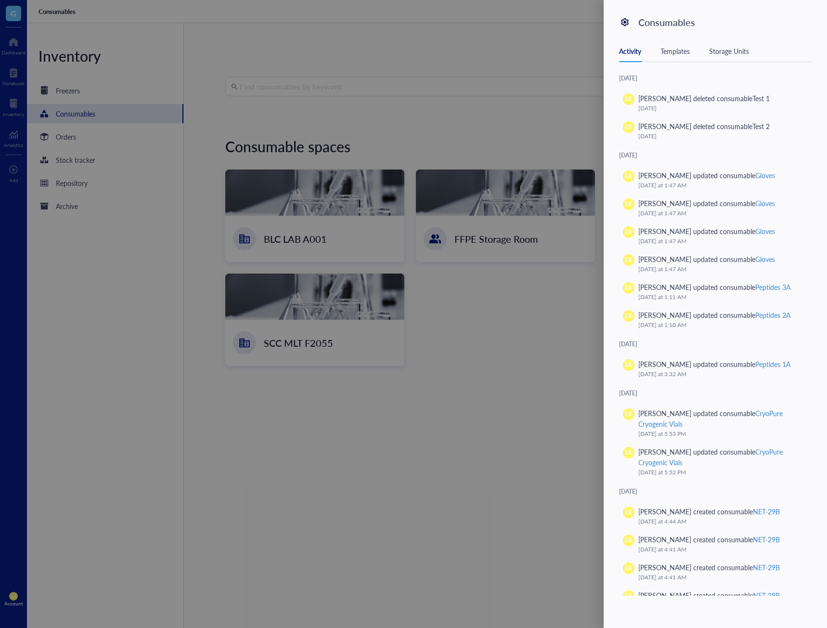
click at [676, 48] on div "Templates" at bounding box center [674, 51] width 29 height 11
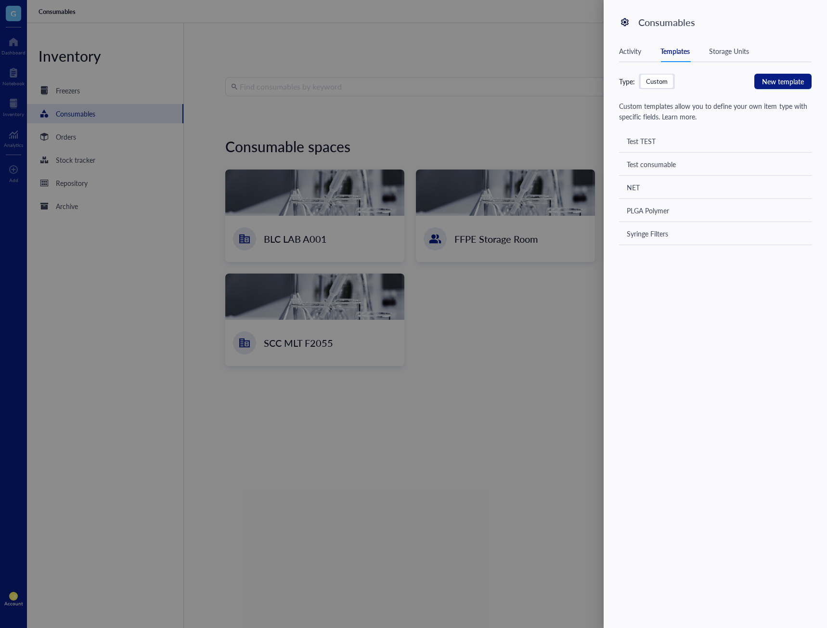
click at [716, 141] on div "Test TEST" at bounding box center [715, 140] width 193 height 23
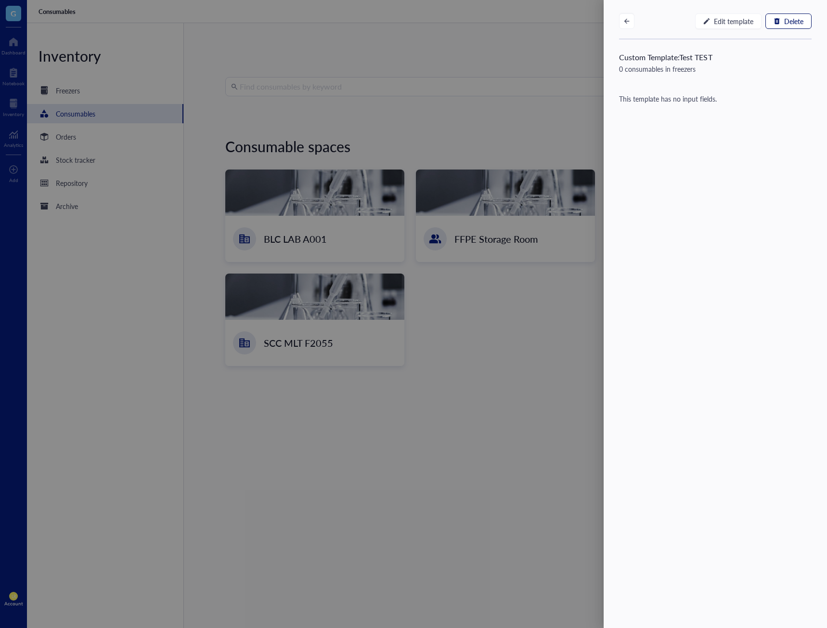
click at [783, 22] on button "Delete" at bounding box center [788, 20] width 46 height 15
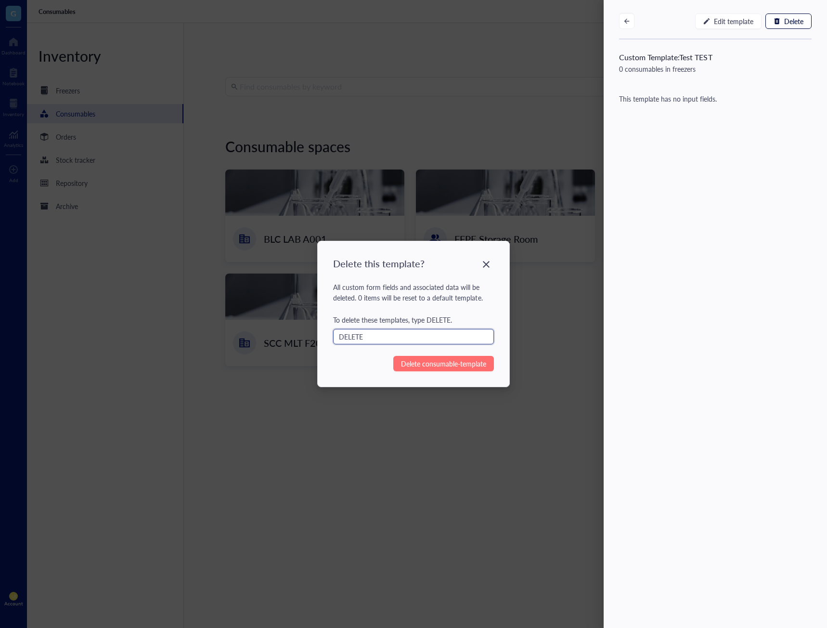
type input "DELETE"
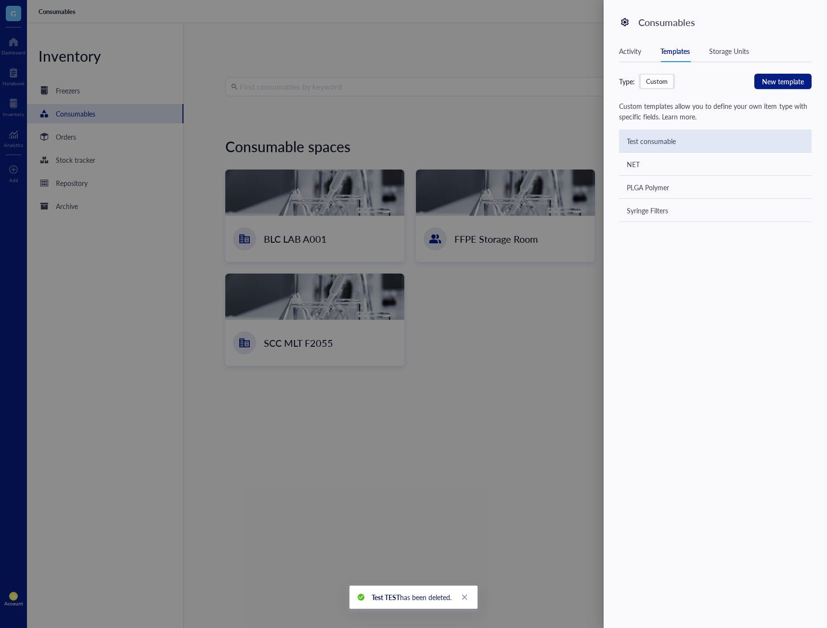
click at [701, 134] on div "Test consumable" at bounding box center [715, 140] width 193 height 23
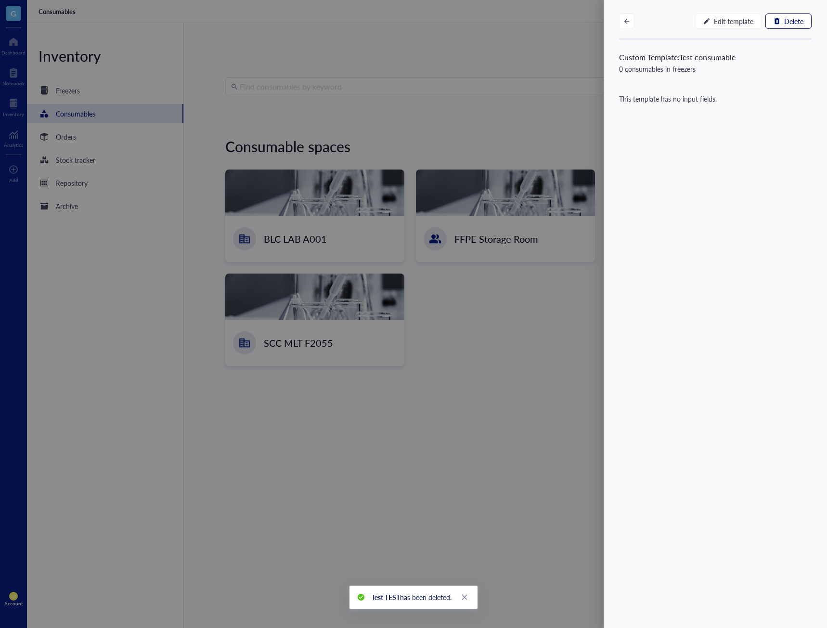
click at [775, 28] on button "Delete" at bounding box center [788, 20] width 46 height 15
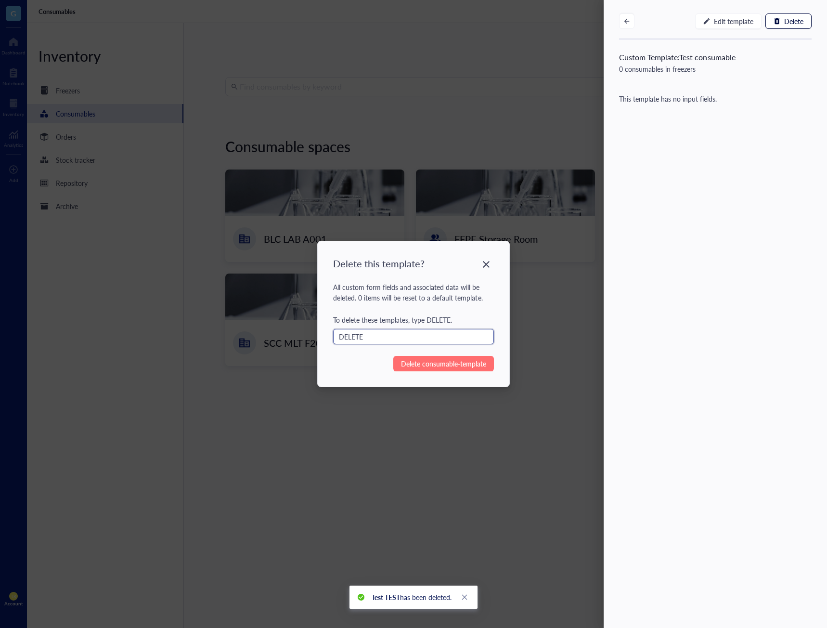
type input "DELETE"
